Goal: Task Accomplishment & Management: Use online tool/utility

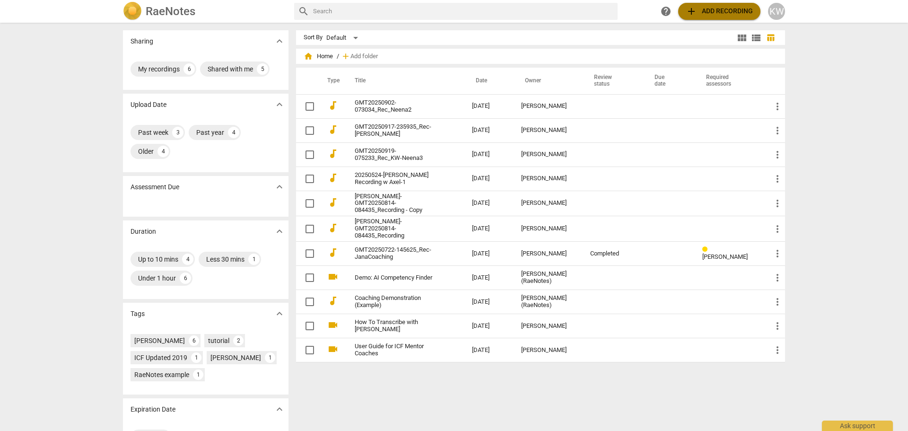
click at [723, 10] on span "add Add recording" at bounding box center [719, 11] width 67 height 11
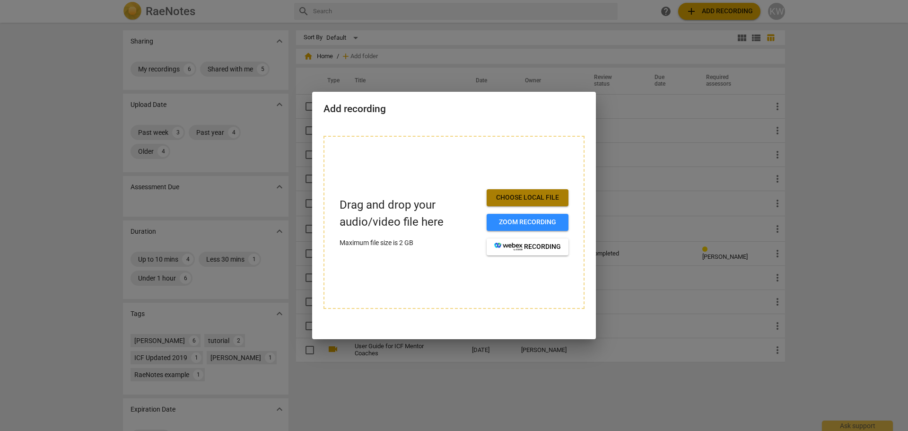
click at [525, 194] on span "Choose local file" at bounding box center [527, 197] width 67 height 9
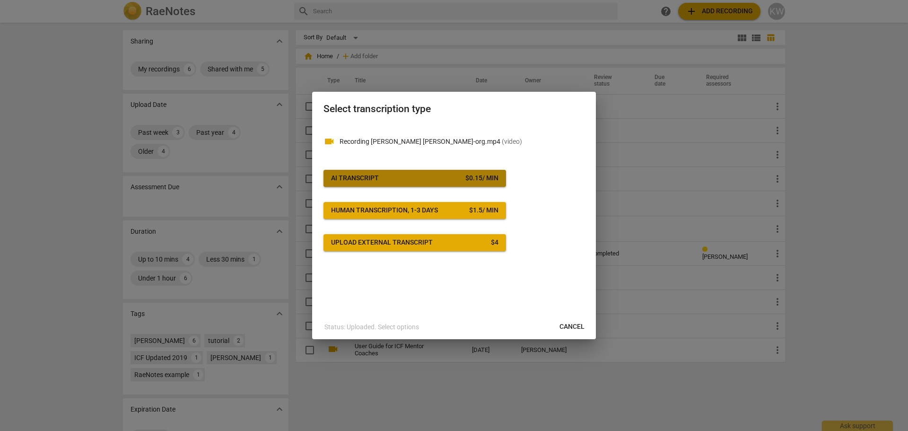
click at [430, 176] on span "AI Transcript $ 0.15 / min" at bounding box center [414, 178] width 167 height 9
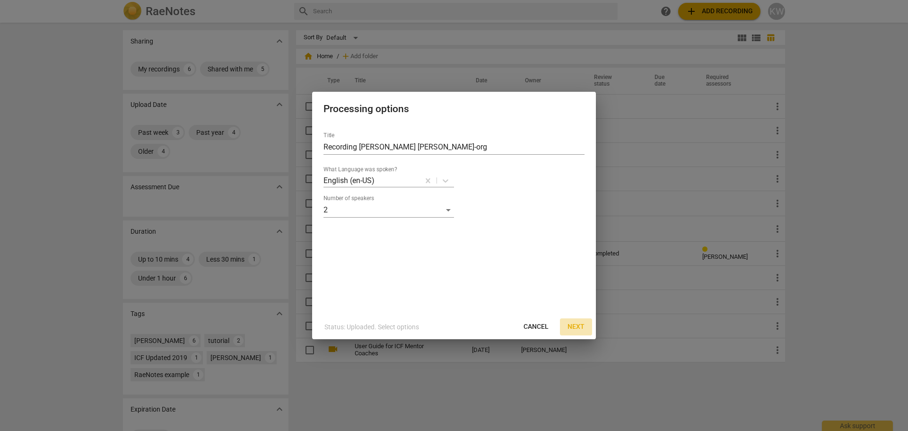
click at [571, 327] on span "Next" at bounding box center [575, 326] width 17 height 9
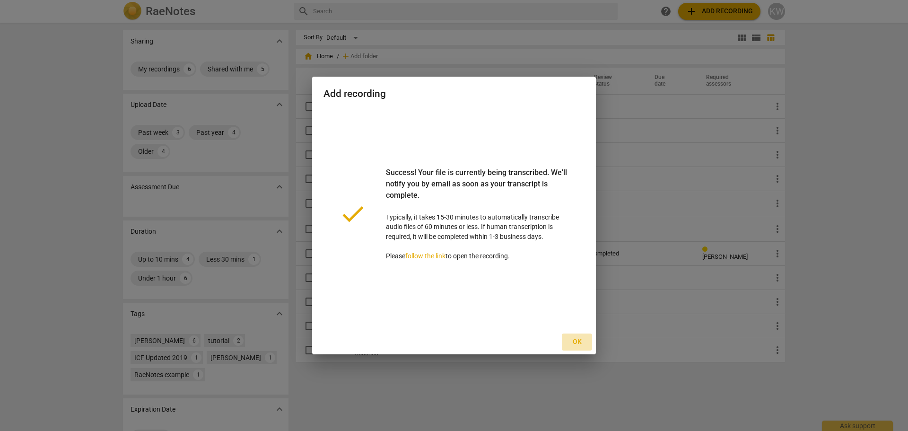
click at [576, 340] on span "Ok" at bounding box center [576, 341] width 15 height 9
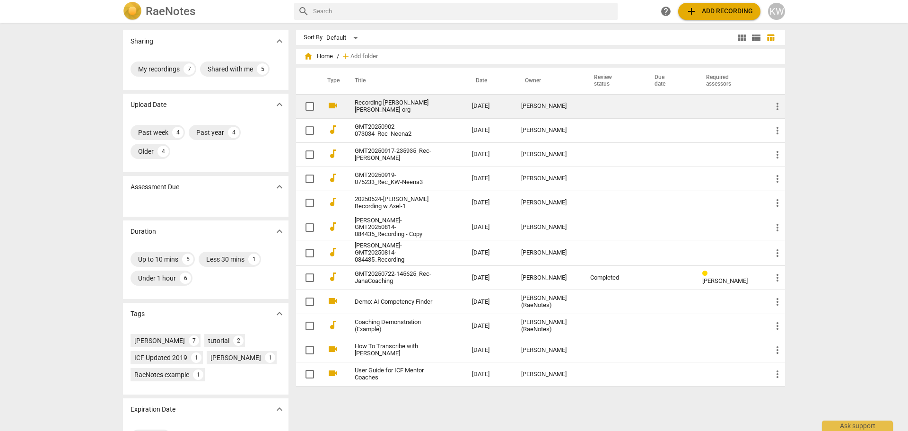
click at [419, 103] on link "Recording [PERSON_NAME] [PERSON_NAME]-org" at bounding box center [396, 106] width 83 height 14
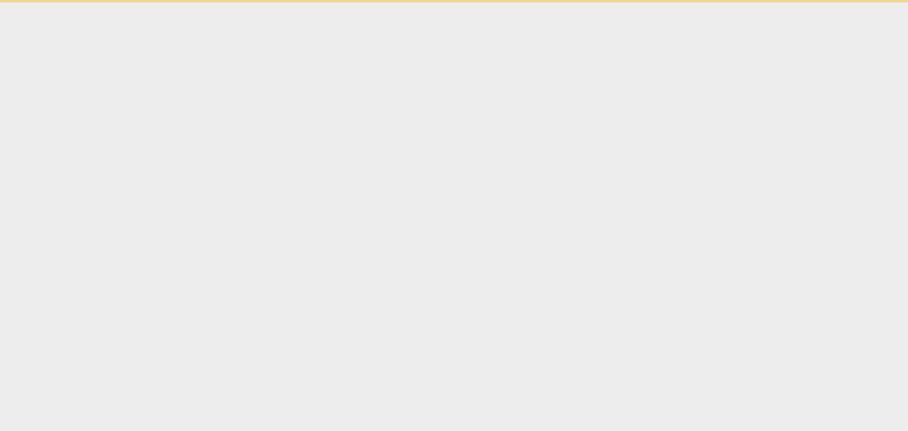
click at [419, 2] on html "Ask support" at bounding box center [454, 1] width 908 height 2
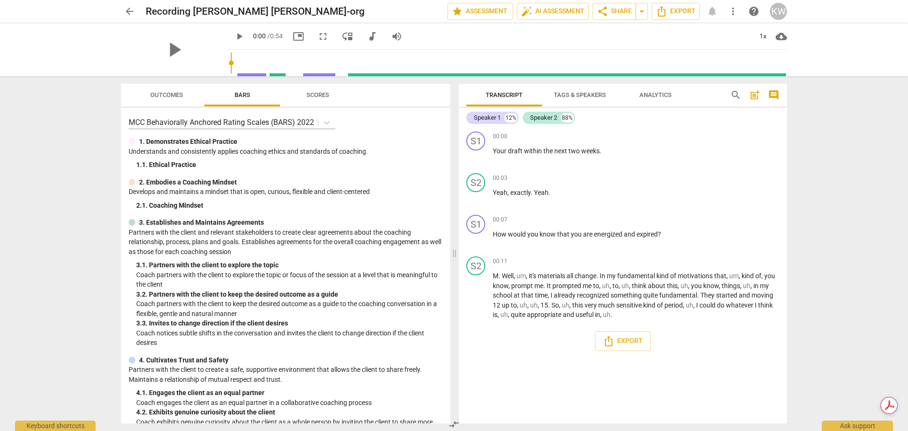
click at [857, 269] on div "arrow_back Recording [PERSON_NAME] _ [PERSON_NAME]-org edit star Assessment aut…" at bounding box center [454, 215] width 908 height 431
click at [133, 10] on span "arrow_back" at bounding box center [129, 11] width 11 height 11
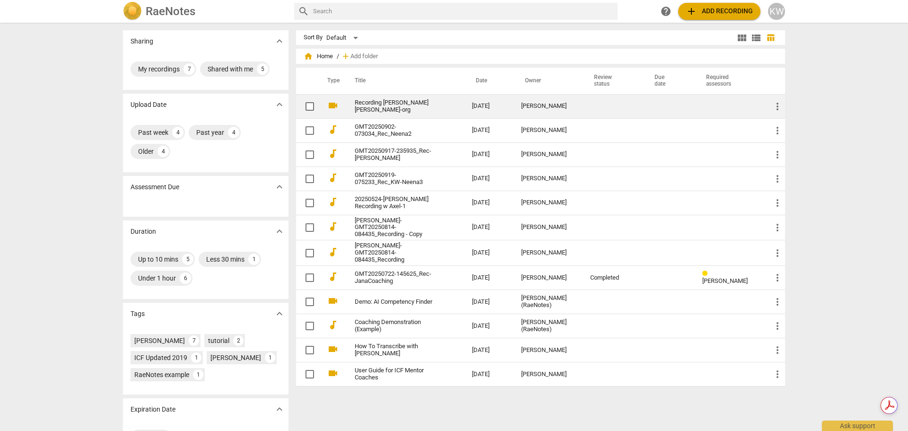
click at [778, 101] on span "more_vert" at bounding box center [777, 106] width 11 height 11
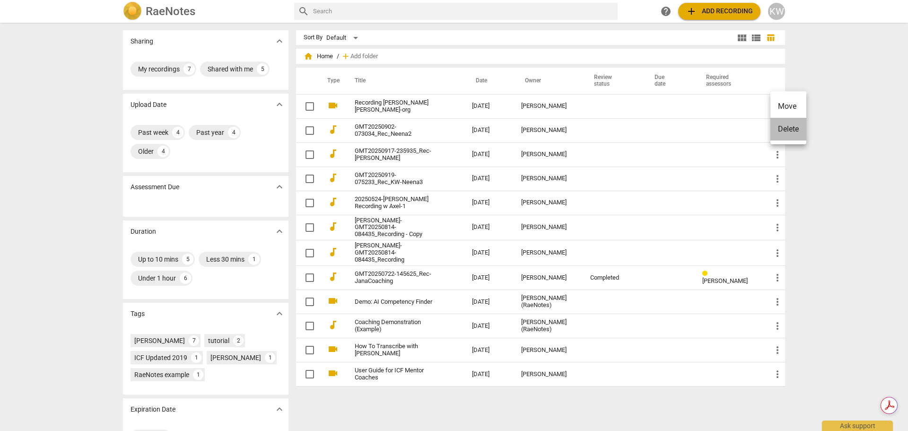
click at [788, 130] on li "Delete" at bounding box center [788, 129] width 36 height 23
